Goal: Transaction & Acquisition: Book appointment/travel/reservation

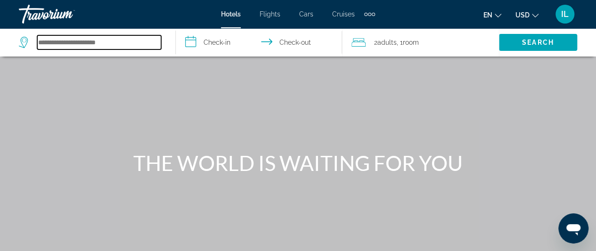
click at [101, 46] on input "Search hotel destination" at bounding box center [99, 42] width 124 height 14
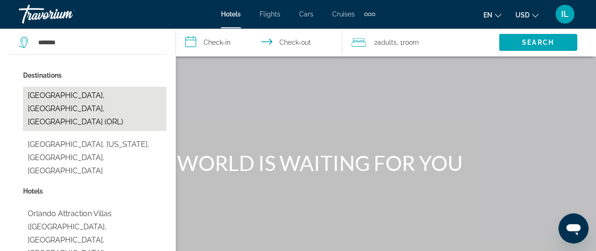
click at [90, 93] on button "[GEOGRAPHIC_DATA], [GEOGRAPHIC_DATA], [GEOGRAPHIC_DATA] (ORL)" at bounding box center [94, 109] width 143 height 44
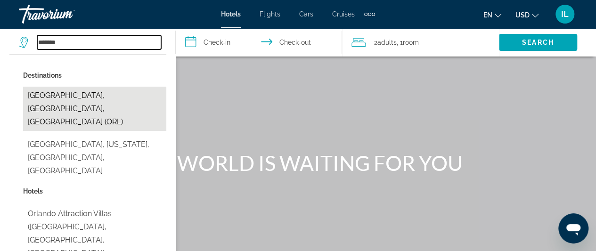
type input "**********"
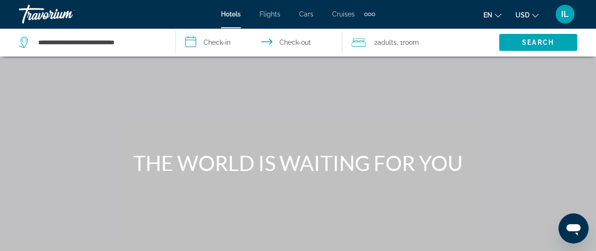
click at [221, 43] on input "**********" at bounding box center [261, 43] width 170 height 31
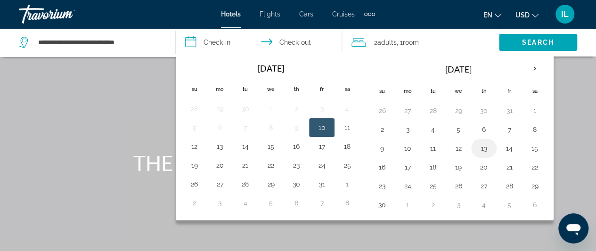
click at [479, 146] on button "13" at bounding box center [483, 148] width 15 height 13
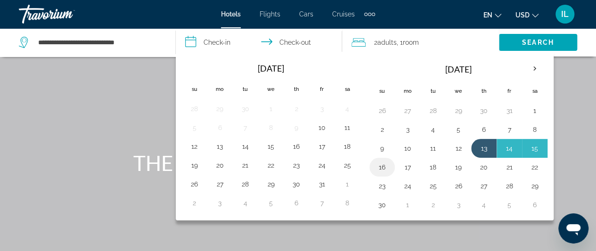
click at [384, 164] on button "16" at bounding box center [382, 167] width 15 height 13
type input "**********"
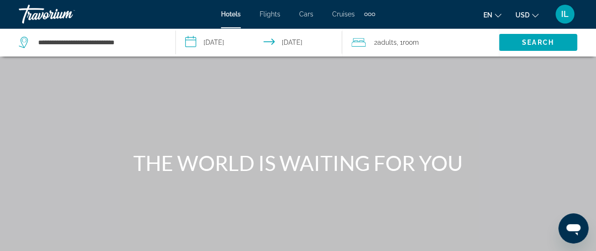
click at [407, 37] on span ", 1 Room rooms" at bounding box center [408, 42] width 22 height 13
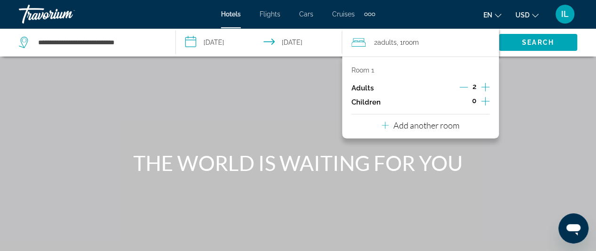
click at [485, 85] on icon "Increment adults" at bounding box center [485, 87] width 8 height 11
click at [485, 101] on icon "Increment children" at bounding box center [485, 101] width 8 height 11
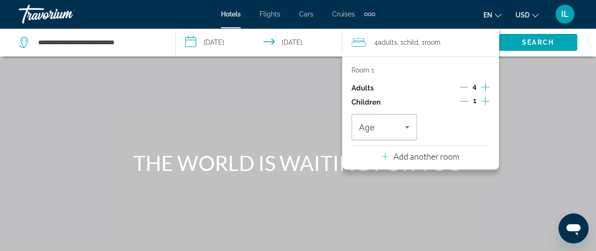
click at [485, 101] on icon "Increment children" at bounding box center [485, 101] width 8 height 11
click at [404, 125] on icon "Travelers: 4 adults, 2 children" at bounding box center [406, 127] width 11 height 11
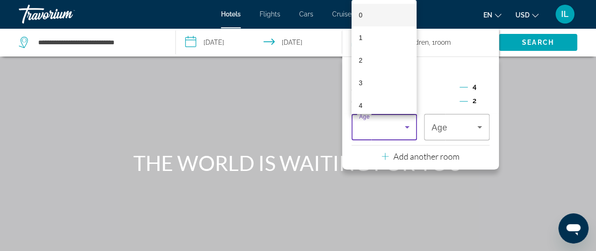
scroll to position [19, 0]
click at [378, 113] on mat-option "5" at bounding box center [384, 109] width 65 height 23
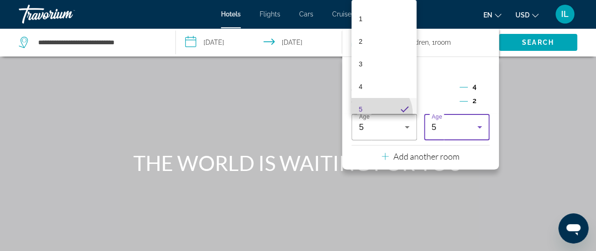
scroll to position [0, 0]
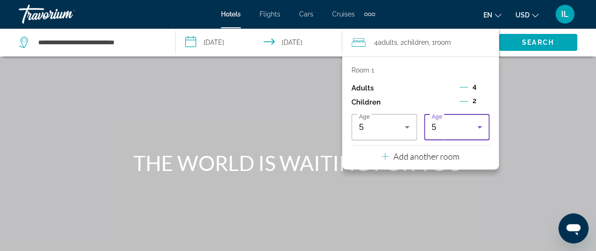
click at [476, 122] on icon "Travelers: 4 adults, 2 children" at bounding box center [479, 127] width 11 height 11
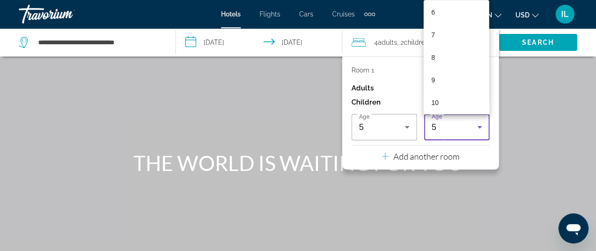
scroll to position [157, 0]
click at [474, 109] on mat-option "11" at bounding box center [456, 106] width 65 height 23
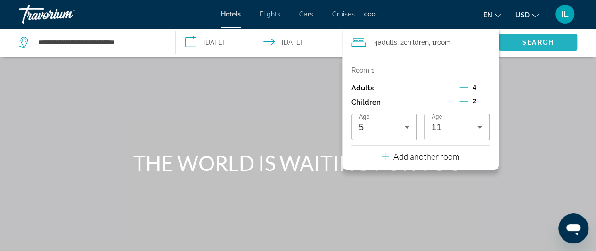
click at [532, 41] on span "Search" at bounding box center [538, 43] width 32 height 8
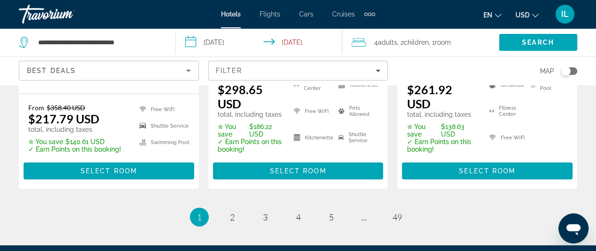
scroll to position [1451, 0]
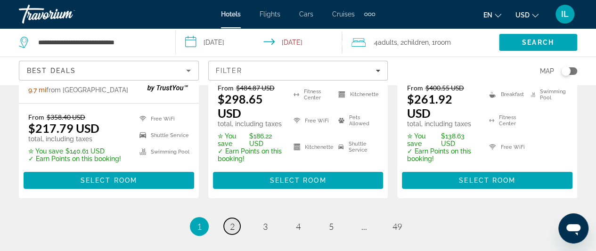
click at [235, 218] on link "page 2" at bounding box center [232, 226] width 16 height 16
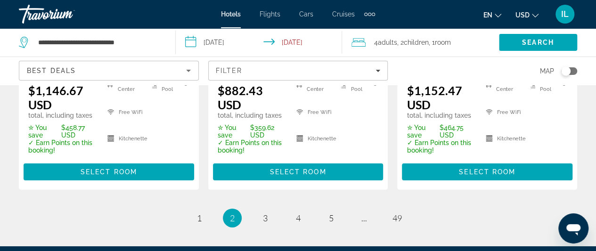
scroll to position [1482, 0]
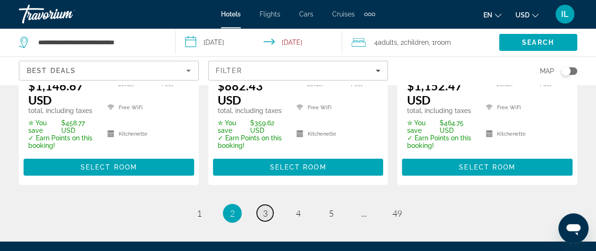
click at [267, 208] on span "3" at bounding box center [265, 213] width 5 height 10
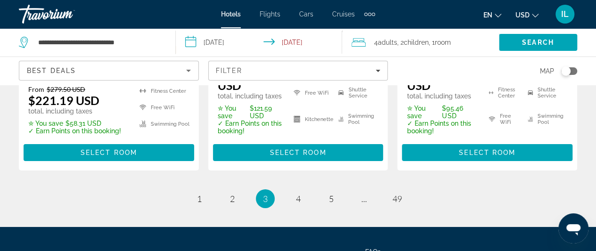
scroll to position [1493, 0]
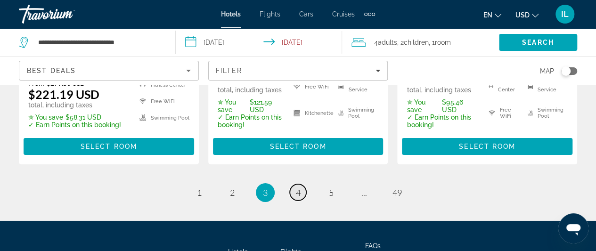
click at [297, 188] on span "4" at bounding box center [298, 193] width 5 height 10
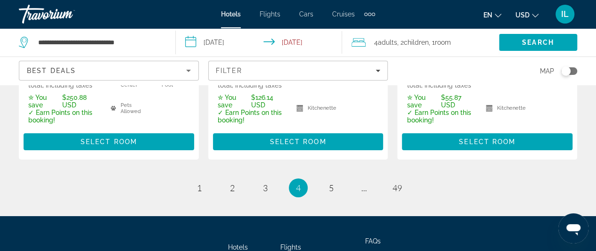
scroll to position [1558, 0]
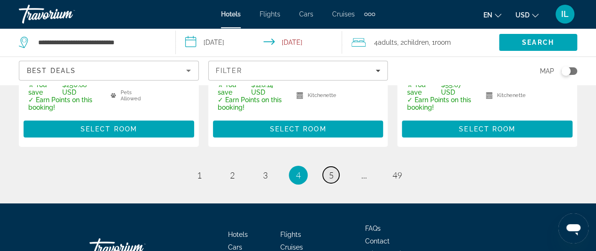
click at [331, 170] on span "5" at bounding box center [331, 175] width 5 height 10
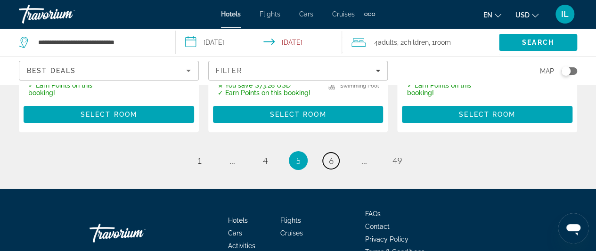
scroll to position [1584, 0]
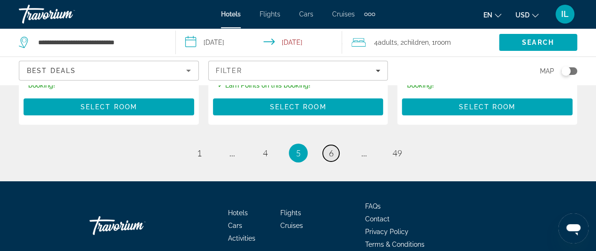
click at [337, 145] on link "page 6" at bounding box center [331, 153] width 16 height 16
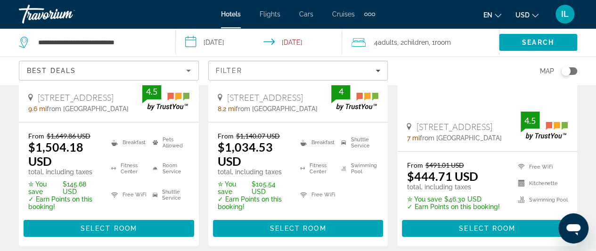
scroll to position [1438, 0]
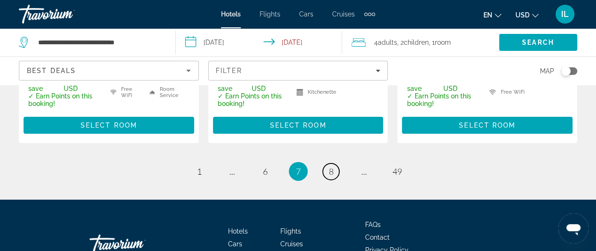
scroll to position [1575, 0]
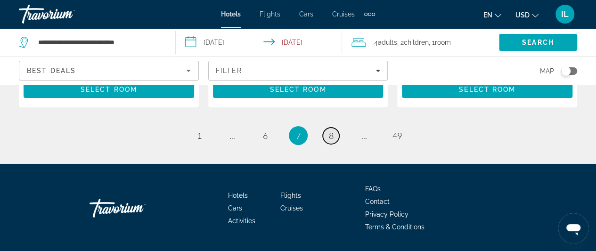
click at [333, 131] on span "8" at bounding box center [331, 136] width 5 height 10
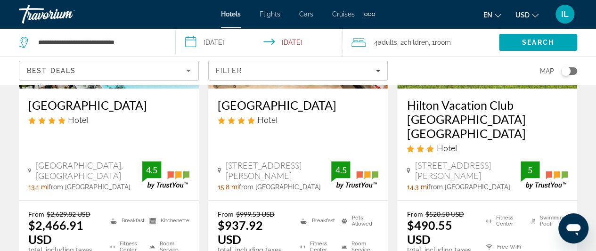
scroll to position [609, 0]
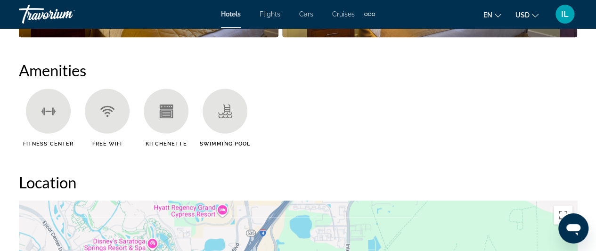
scroll to position [936, 0]
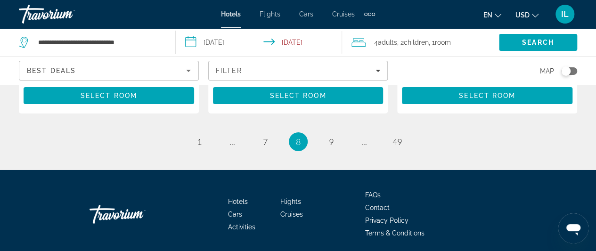
scroll to position [1570, 0]
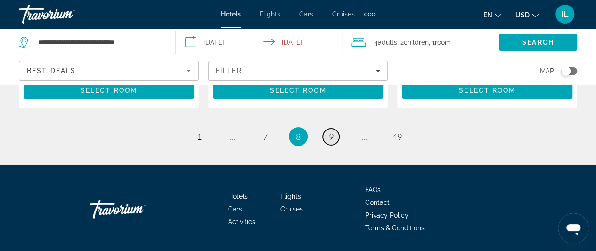
click at [330, 129] on link "page 9" at bounding box center [331, 137] width 16 height 16
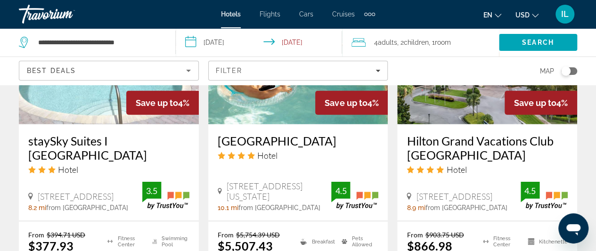
scroll to position [1262, 0]
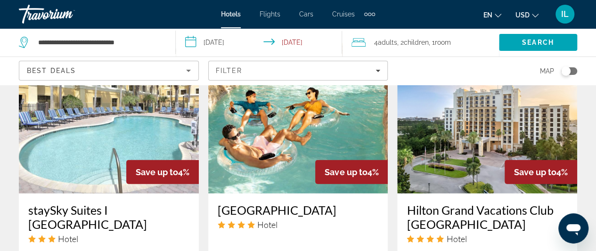
click at [568, 194] on div "Hilton Grand Vacations Club [GEOGRAPHIC_DATA] Hotel [STREET_ADDRESS][GEOGRAPHIC…" at bounding box center [487, 242] width 180 height 97
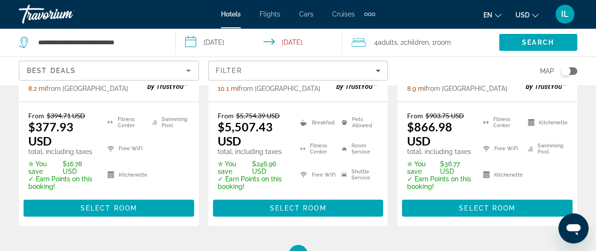
scroll to position [1507, 0]
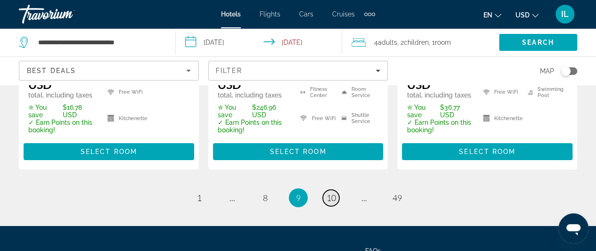
click at [329, 193] on span "10" at bounding box center [331, 198] width 9 height 10
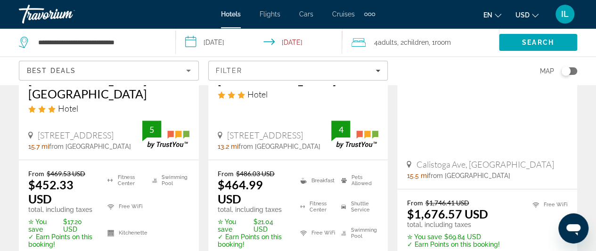
scroll to position [806, 0]
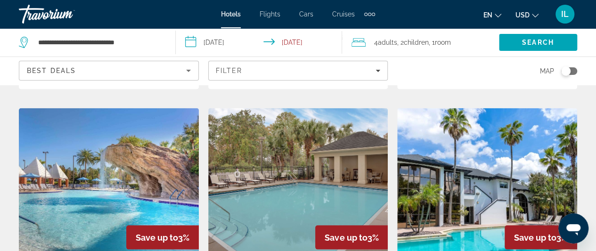
click at [573, 193] on img "Main content" at bounding box center [487, 183] width 180 height 151
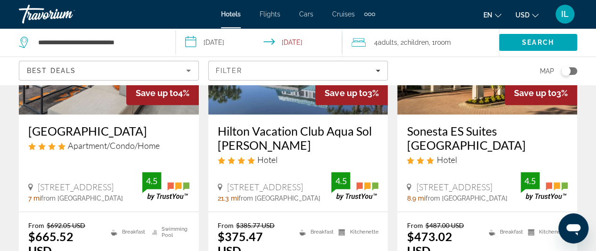
scroll to position [565, 0]
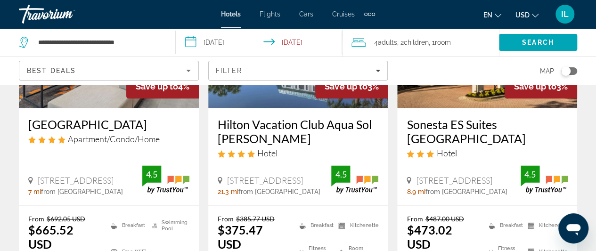
click at [297, 148] on div "Hotel" at bounding box center [298, 153] width 161 height 10
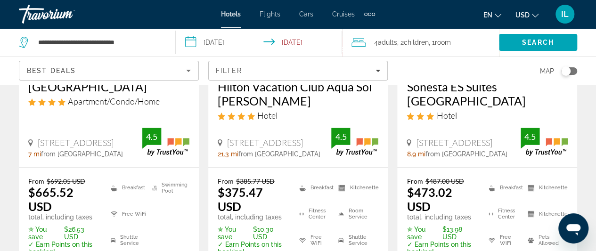
scroll to position [641, 0]
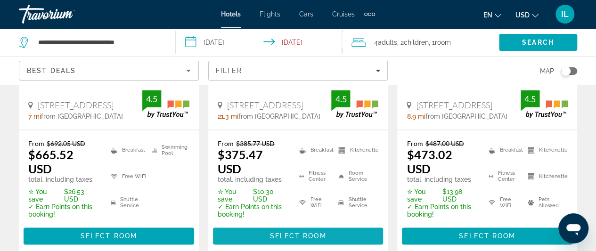
click at [279, 232] on span "Select Room" at bounding box center [298, 236] width 57 height 8
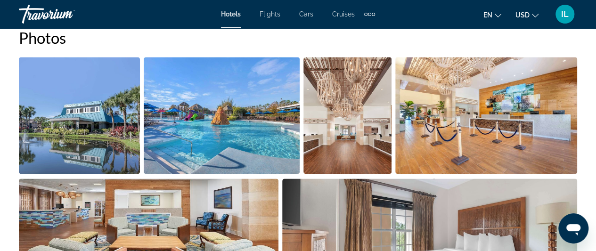
scroll to position [641, 0]
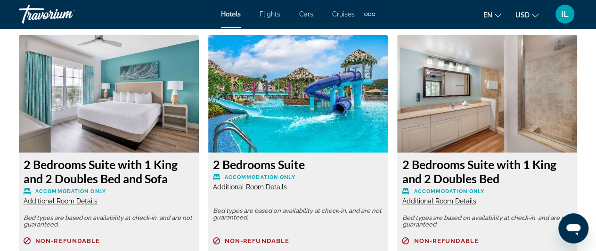
scroll to position [1457, 0]
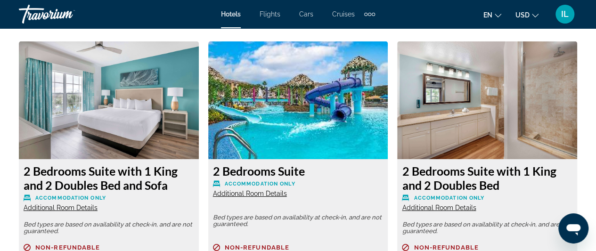
click at [176, 121] on img "Main content" at bounding box center [109, 100] width 180 height 118
click at [81, 185] on h3 "2 Bedrooms Suite with 1 King and 2 Doubles Bed and Sofa" at bounding box center [109, 178] width 171 height 28
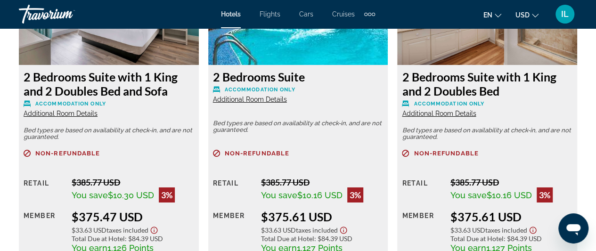
scroll to position [1589, 0]
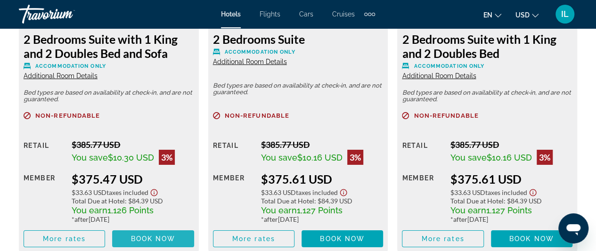
click at [149, 239] on span "Book now" at bounding box center [153, 239] width 45 height 8
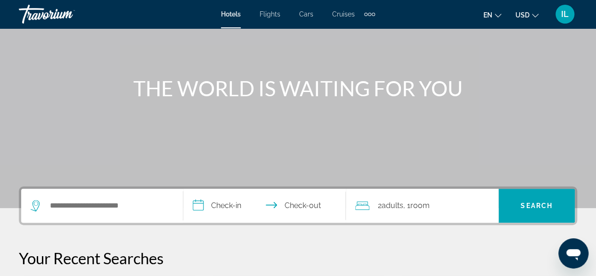
scroll to position [85, 0]
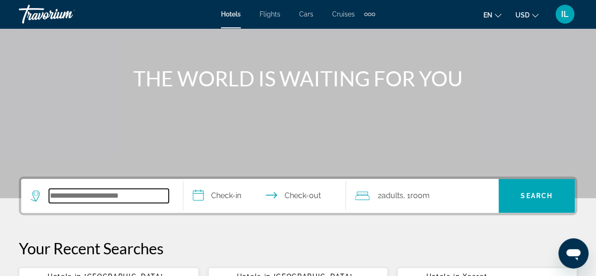
click at [87, 199] on input "Search hotel destination" at bounding box center [109, 195] width 120 height 14
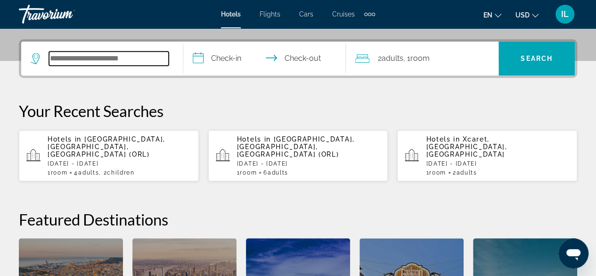
scroll to position [230, 0]
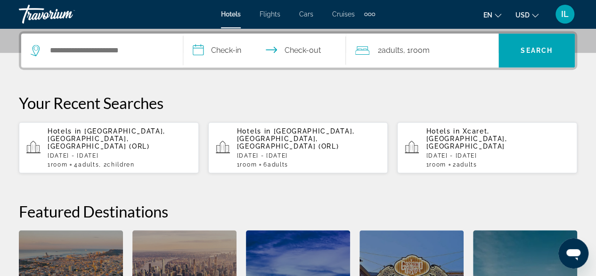
click at [105, 139] on p "Hotels in Orlando, FL, United States (ORL)" at bounding box center [120, 138] width 144 height 23
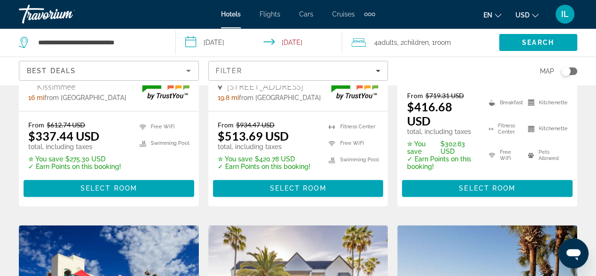
scroll to position [660, 0]
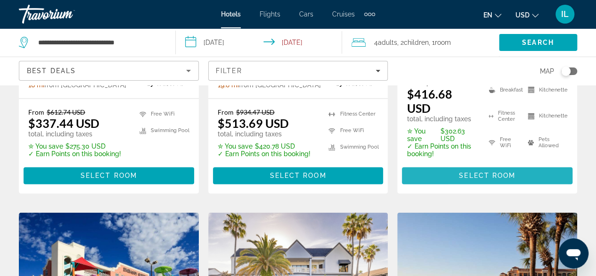
click at [450, 164] on span "Main content" at bounding box center [487, 175] width 171 height 23
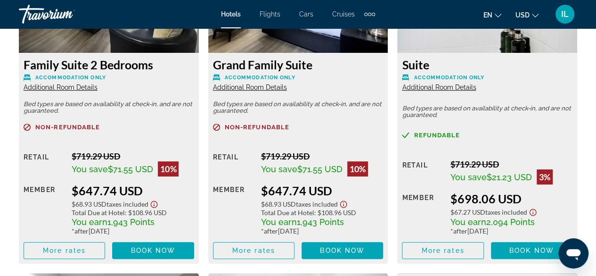
scroll to position [1935, 0]
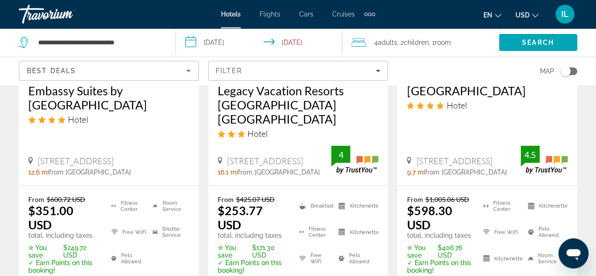
scroll to position [992, 0]
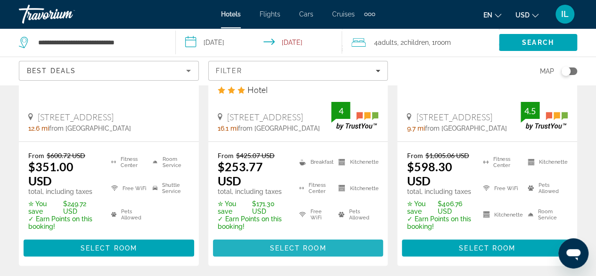
click at [290, 244] on span "Select Room" at bounding box center [298, 248] width 57 height 8
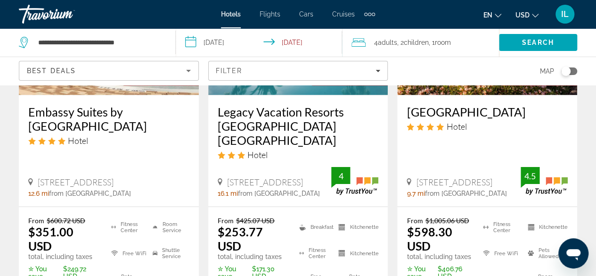
scroll to position [936, 0]
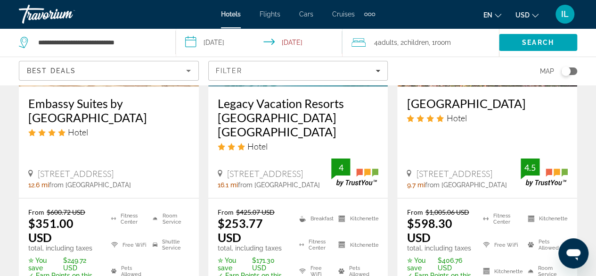
drag, startPoint x: 597, startPoint y: 271, endPoint x: 383, endPoint y: 246, distance: 215.8
click at [383, 246] on div "From $425.07 USD $253.77 USD total, including taxes ✮ You save $171.30 USD ✓ Ea…" at bounding box center [298, 260] width 180 height 124
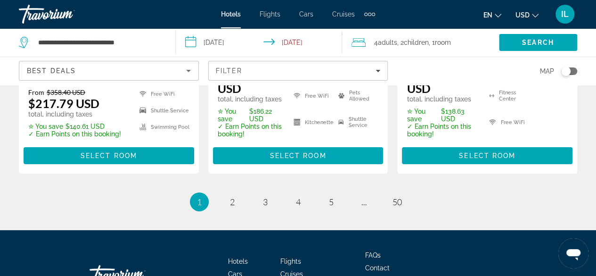
scroll to position [1517, 0]
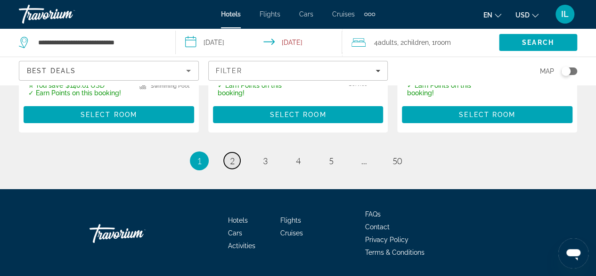
click at [230, 155] on span "2" at bounding box center [232, 160] width 5 height 10
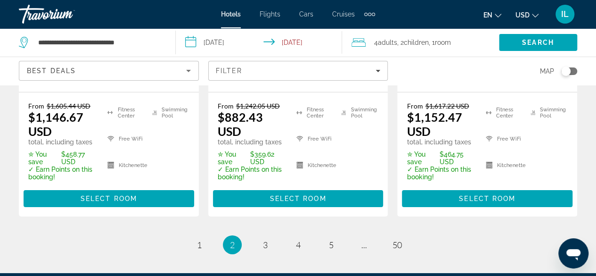
scroll to position [1464, 0]
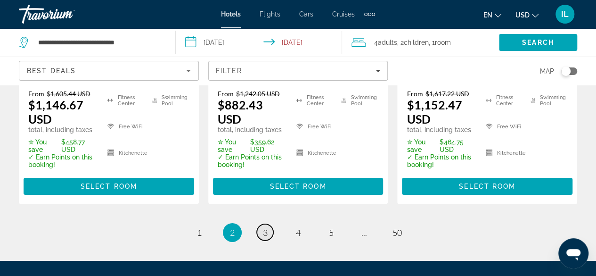
click at [269, 224] on link "page 3" at bounding box center [265, 232] width 16 height 16
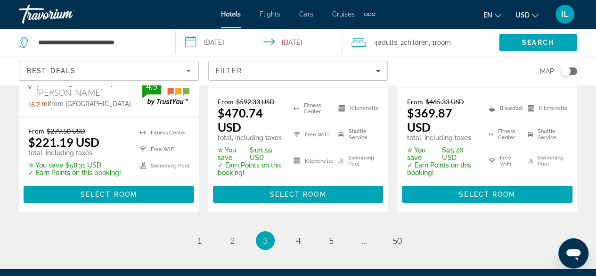
scroll to position [1483, 0]
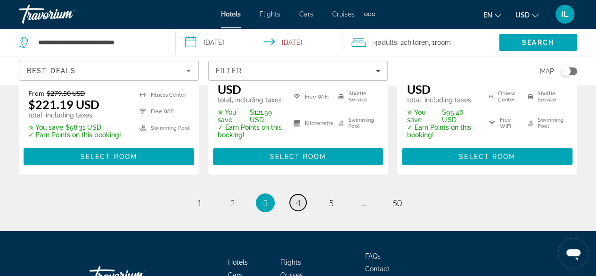
click at [299, 197] on span "4" at bounding box center [298, 202] width 5 height 10
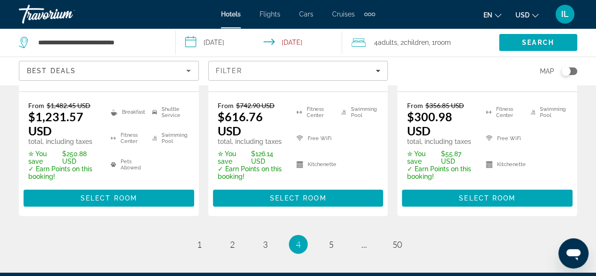
scroll to position [1508, 0]
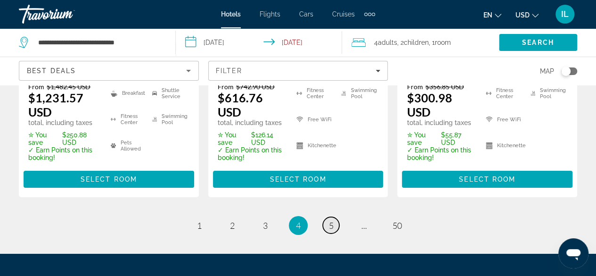
click at [325, 217] on link "page 5" at bounding box center [331, 225] width 16 height 16
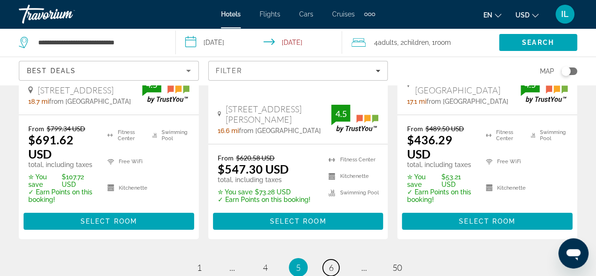
scroll to position [1476, 0]
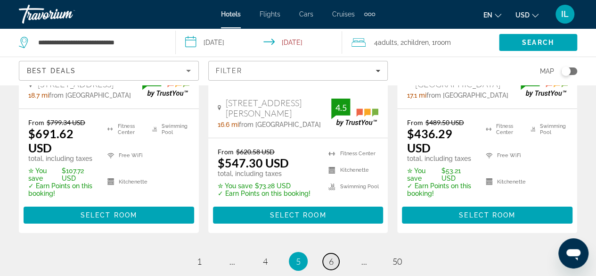
click at [336, 253] on link "page 6" at bounding box center [331, 261] width 16 height 16
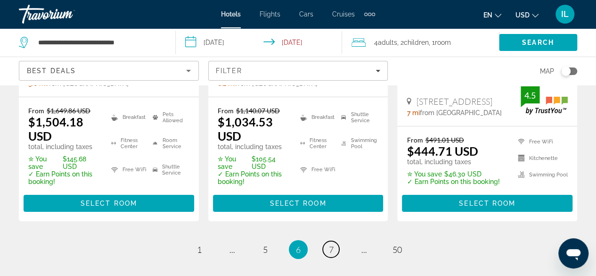
scroll to position [1513, 0]
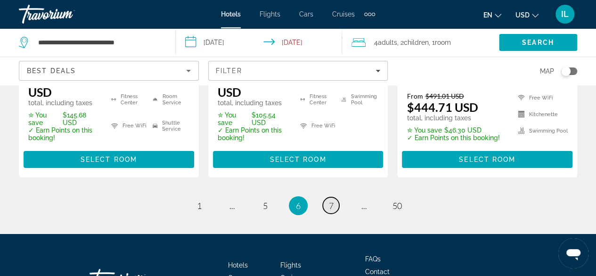
click at [327, 197] on link "page 7" at bounding box center [331, 205] width 16 height 16
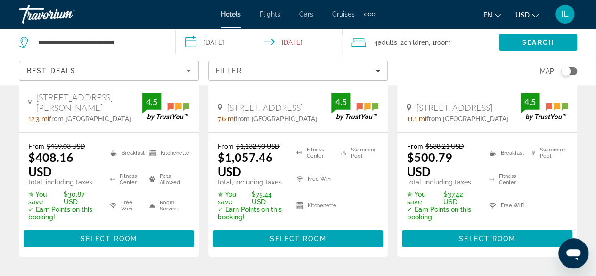
scroll to position [1470, 0]
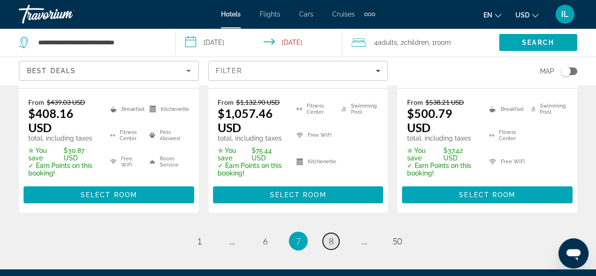
click at [336, 233] on link "page 8" at bounding box center [331, 241] width 16 height 16
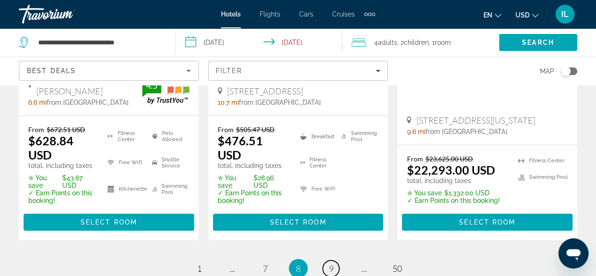
scroll to position [1457, 0]
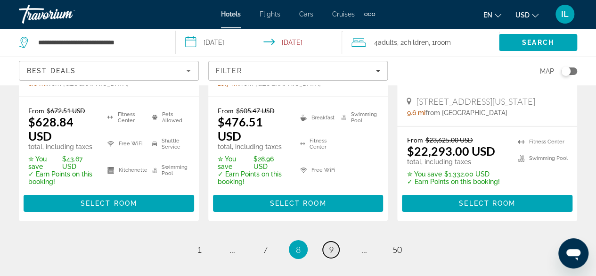
click at [330, 244] on span "9" at bounding box center [331, 249] width 5 height 10
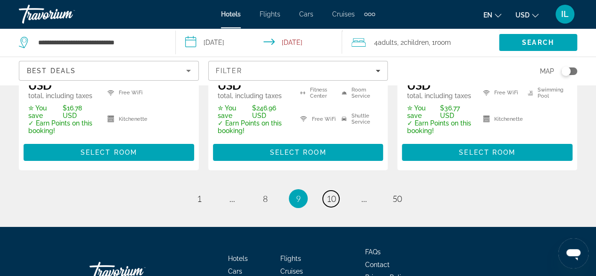
scroll to position [1532, 0]
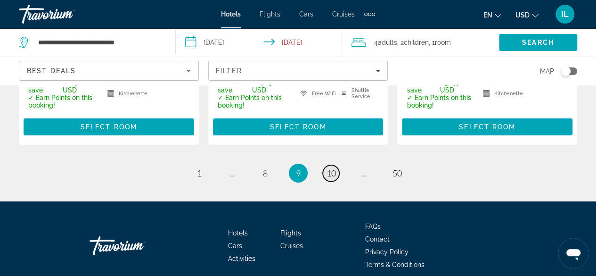
click at [330, 168] on span "10" at bounding box center [331, 173] width 9 height 10
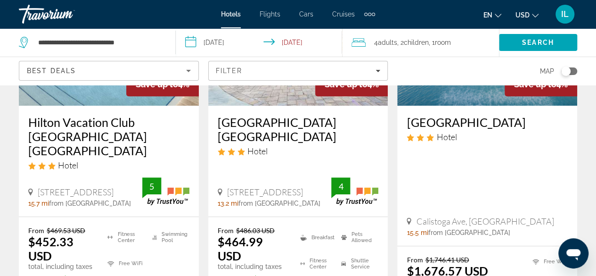
scroll to position [207, 0]
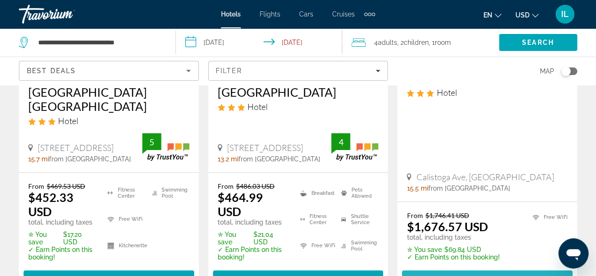
click at [508, 267] on span "Main content" at bounding box center [487, 278] width 171 height 23
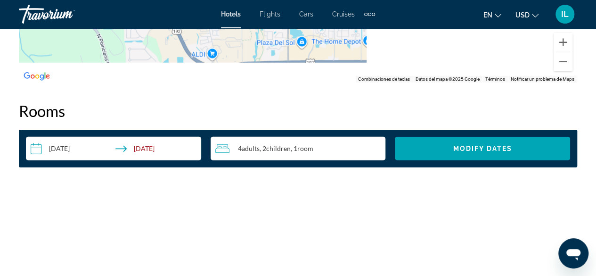
scroll to position [1338, 0]
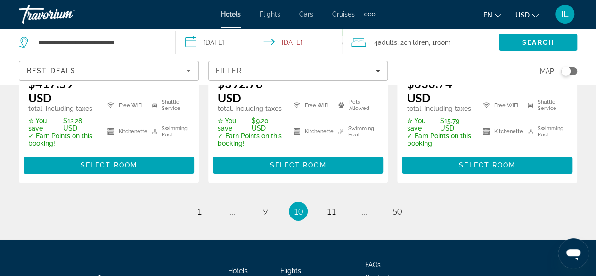
scroll to position [1542, 0]
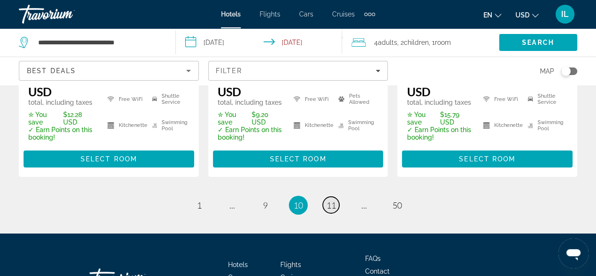
click at [327, 200] on span "11" at bounding box center [331, 205] width 9 height 10
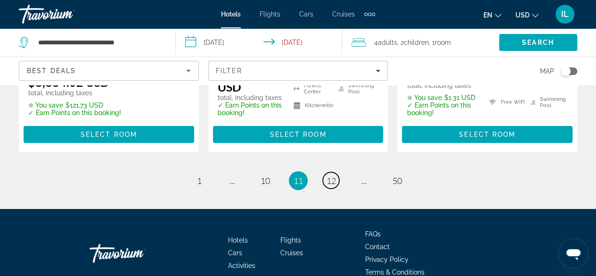
scroll to position [1507, 0]
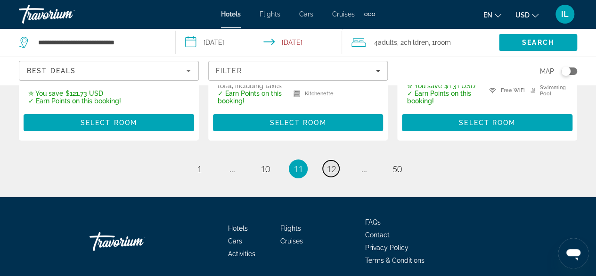
click at [327, 164] on span "12" at bounding box center [331, 169] width 9 height 10
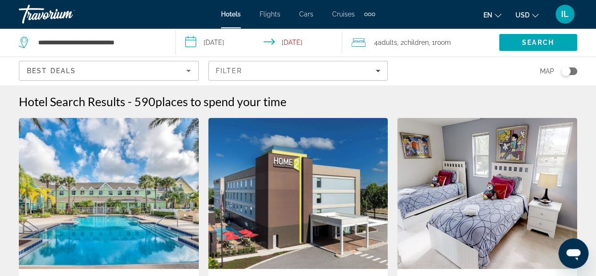
click at [327, 136] on img "Main content" at bounding box center [298, 193] width 180 height 151
